Goal: Obtain resource: Download file/media

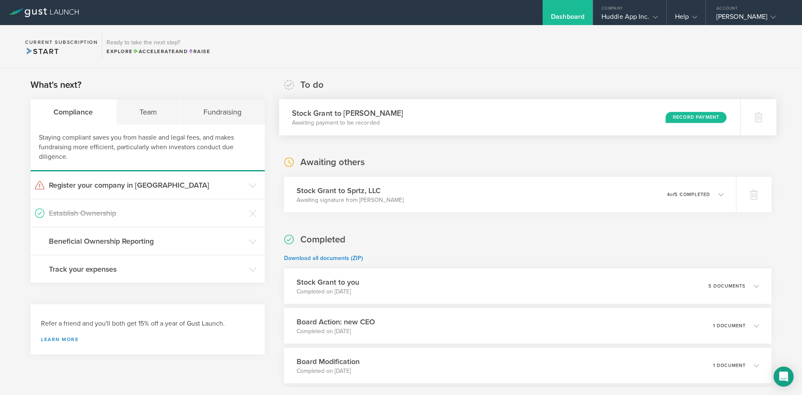
click at [434, 121] on div "Stock Grant to [PERSON_NAME] Awaiting payment to be recorded Record Payment" at bounding box center [509, 117] width 461 height 36
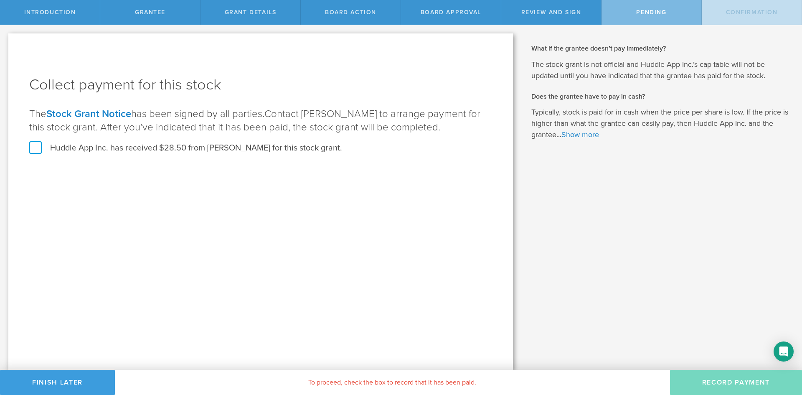
click at [38, 148] on label "Huddle App Inc. has received $28.50 from [PERSON_NAME] for this stock grant." at bounding box center [185, 147] width 313 height 11
click at [0, 0] on input "Huddle App Inc. has received $28.50 from [PERSON_NAME] for this stock grant." at bounding box center [0, 0] width 0 height 0
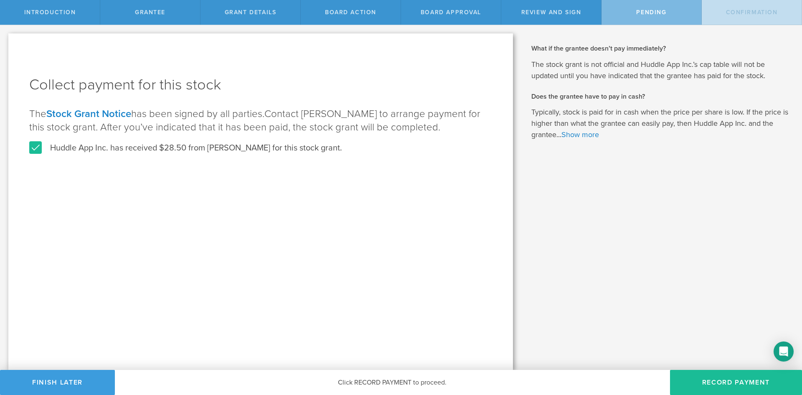
click at [258, 234] on div "Collect payment for this stock The Stock Grant Notice has been signed by all pa…" at bounding box center [260, 201] width 505 height 336
click at [76, 380] on button "Finish Later" at bounding box center [57, 382] width 115 height 25
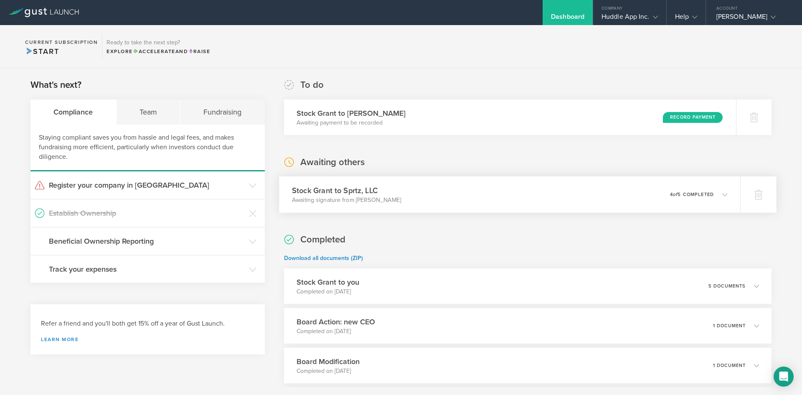
click at [401, 193] on div "Stock Grant to Sprtz, LLC Awaiting signature from Stephen Light 0 undeliverable…" at bounding box center [509, 194] width 461 height 36
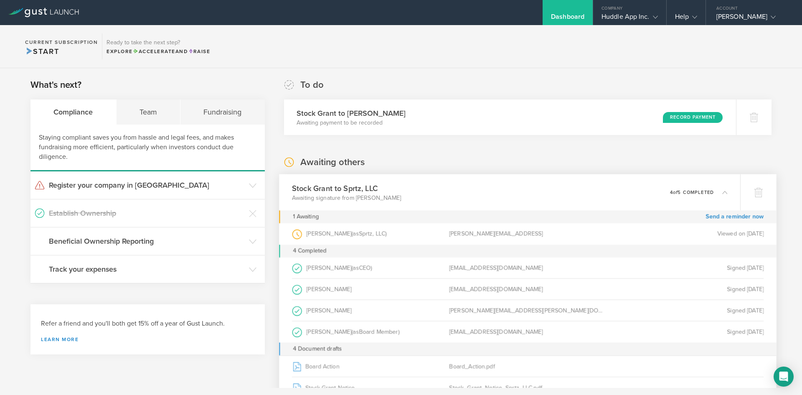
click at [401, 193] on div "Stock Grant to Sprtz, LLC Awaiting signature from Stephen Light 0 undeliverable…" at bounding box center [509, 192] width 461 height 36
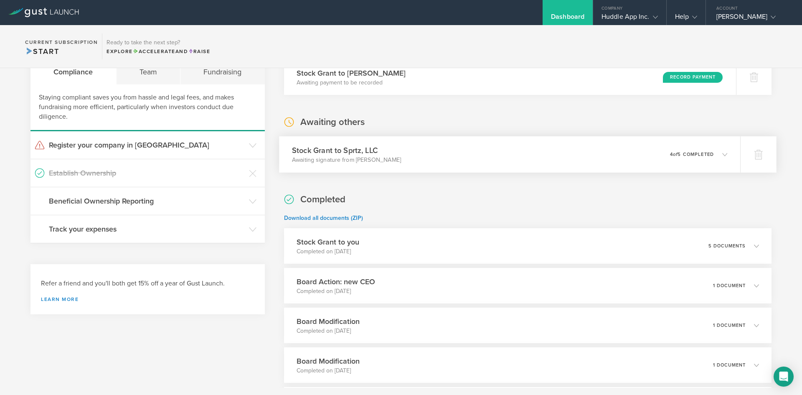
scroll to position [84, 0]
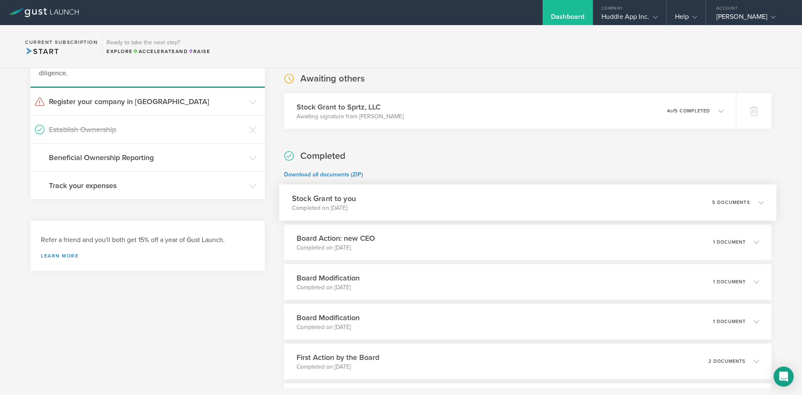
click at [399, 198] on div "Stock Grant to you Completed on Jul 29, 2025 5 documents" at bounding box center [527, 202] width 497 height 36
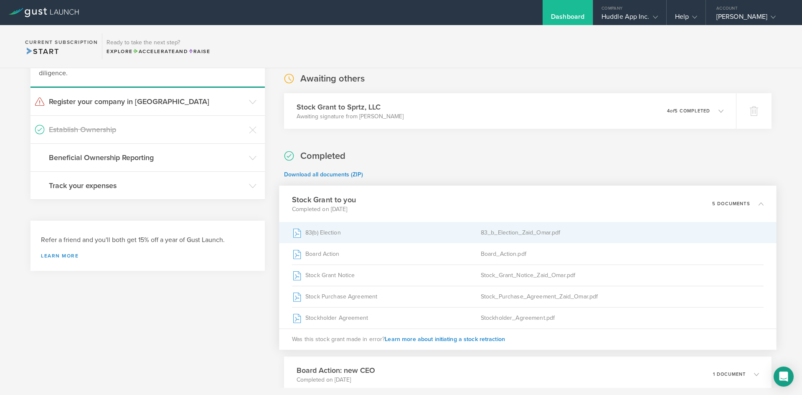
click at [340, 229] on div "83(b) Election" at bounding box center [386, 232] width 189 height 21
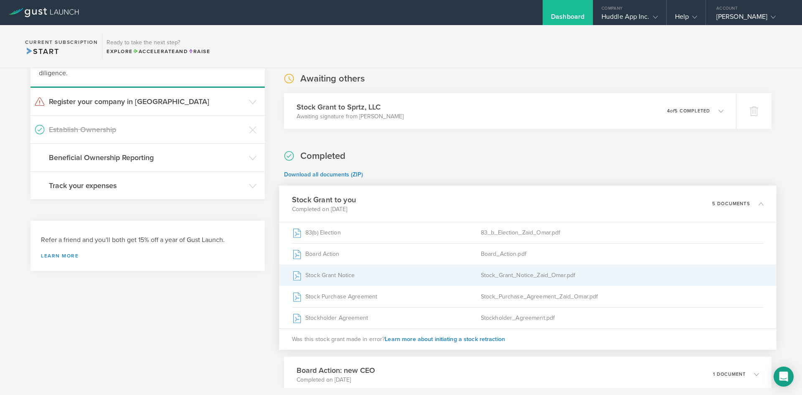
click at [401, 275] on div "Stock Grant Notice" at bounding box center [386, 275] width 189 height 21
